Goal: Navigation & Orientation: Find specific page/section

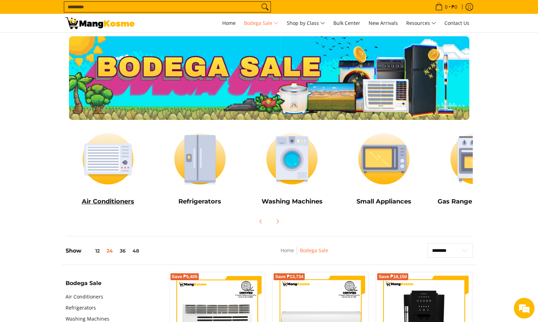
click at [126, 166] on img at bounding box center [108, 159] width 85 height 64
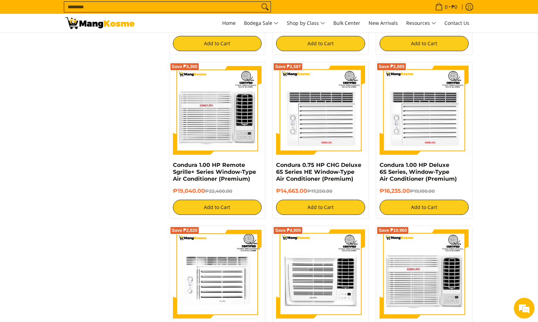
scroll to position [1216, 0]
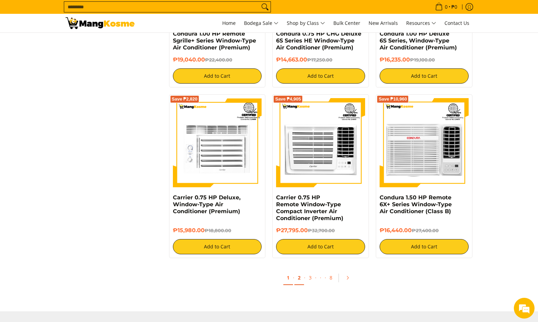
click at [301, 279] on link "2" at bounding box center [299, 277] width 10 height 14
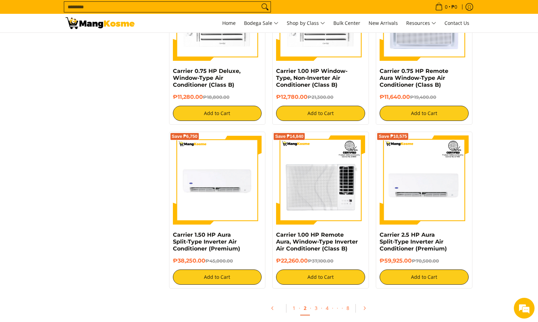
scroll to position [1254, 0]
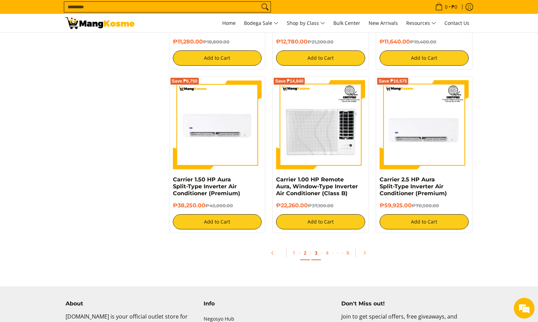
click at [315, 253] on link "3" at bounding box center [316, 253] width 10 height 14
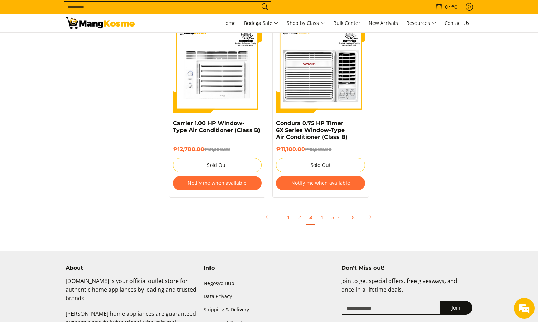
scroll to position [1544, 0]
